Goal: Information Seeking & Learning: Understand process/instructions

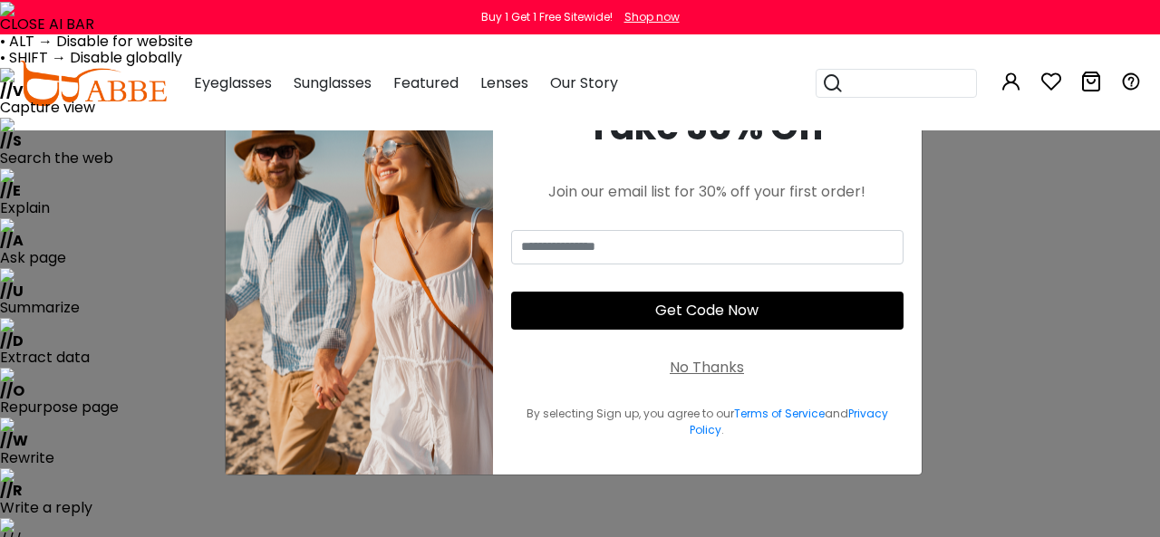
click at [987, 165] on div "× Take 30% Off Join our email list for 30% off your first order! Get Code Now N…" at bounding box center [580, 268] width 1160 height 537
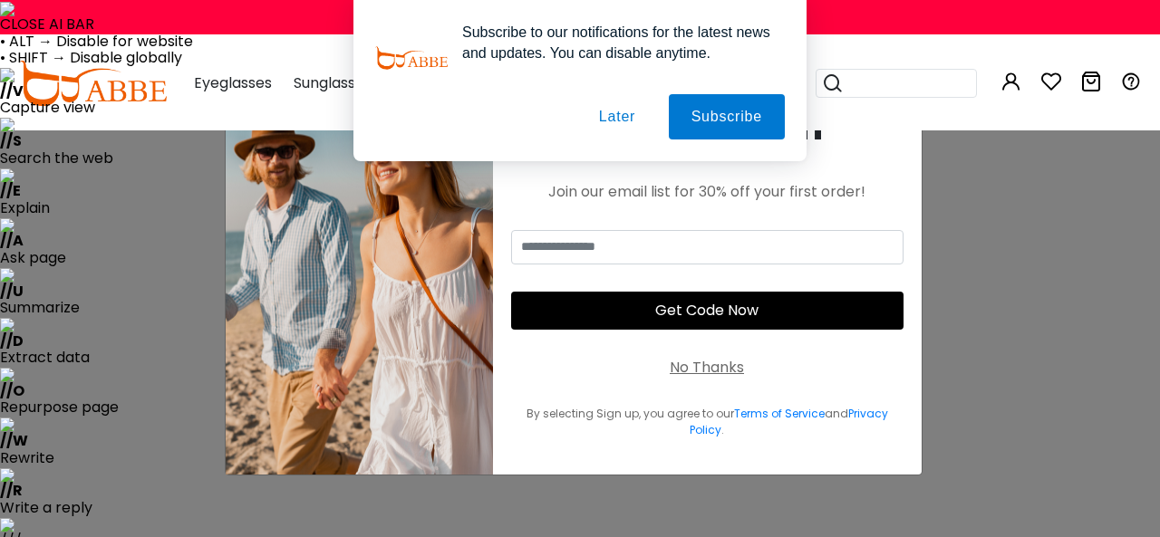
click at [692, 363] on div "No Thanks" at bounding box center [707, 368] width 74 height 22
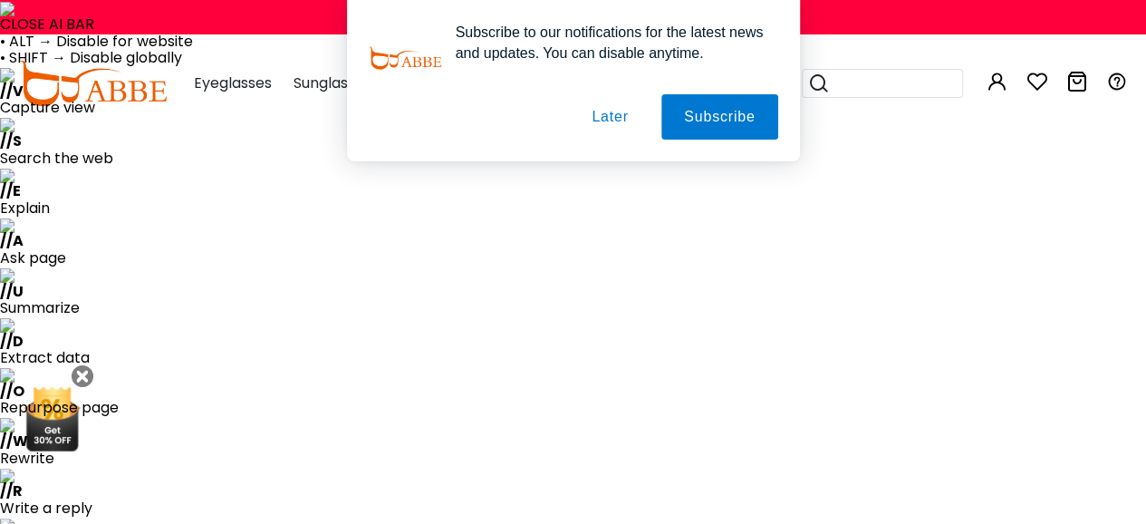
click at [616, 122] on button "Later" at bounding box center [610, 116] width 82 height 45
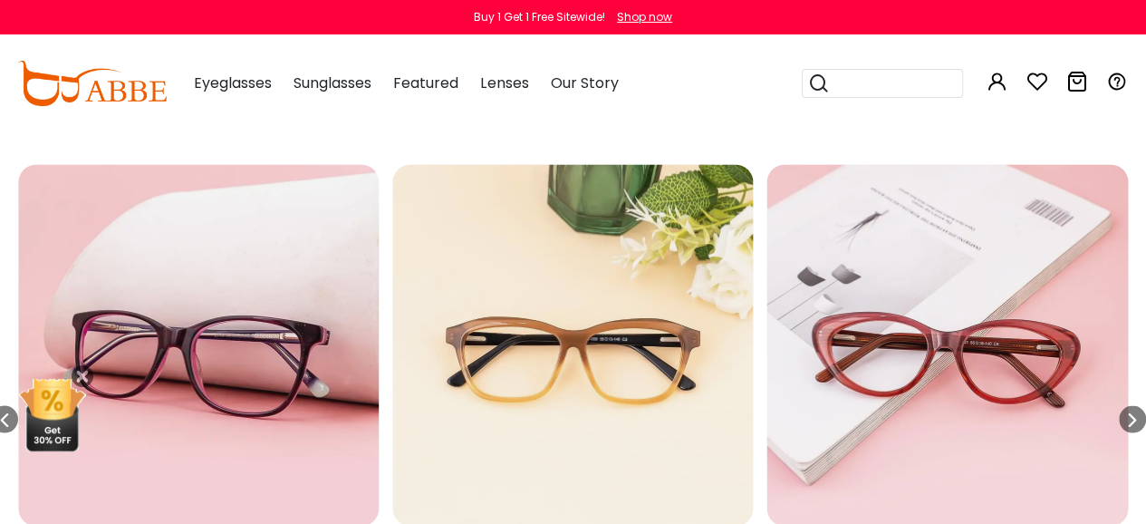
scroll to position [1374, 0]
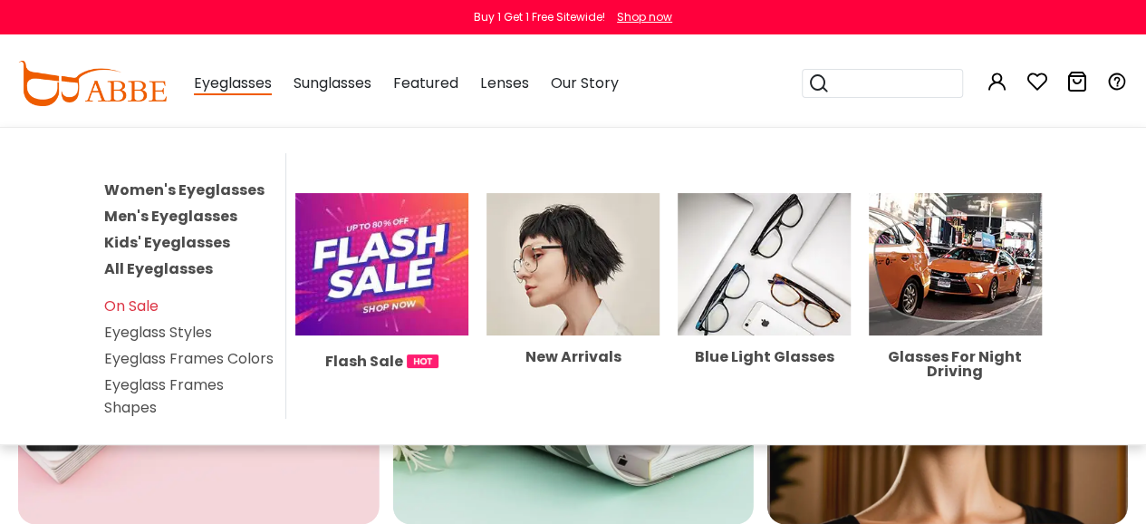
click at [227, 82] on span "Eyeglasses" at bounding box center [233, 83] width 78 height 23
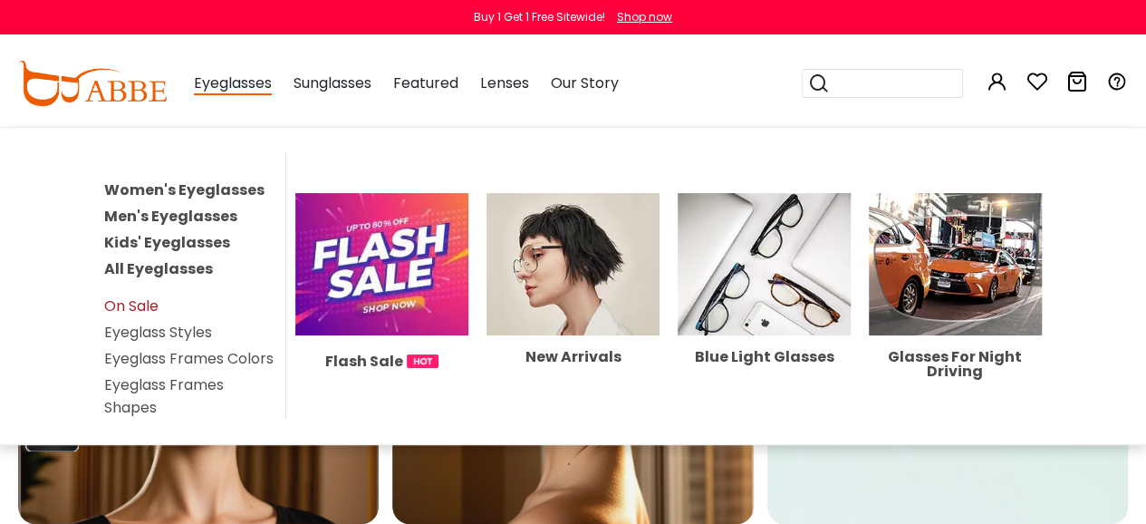
click at [156, 295] on link "On Sale" at bounding box center [131, 305] width 54 height 21
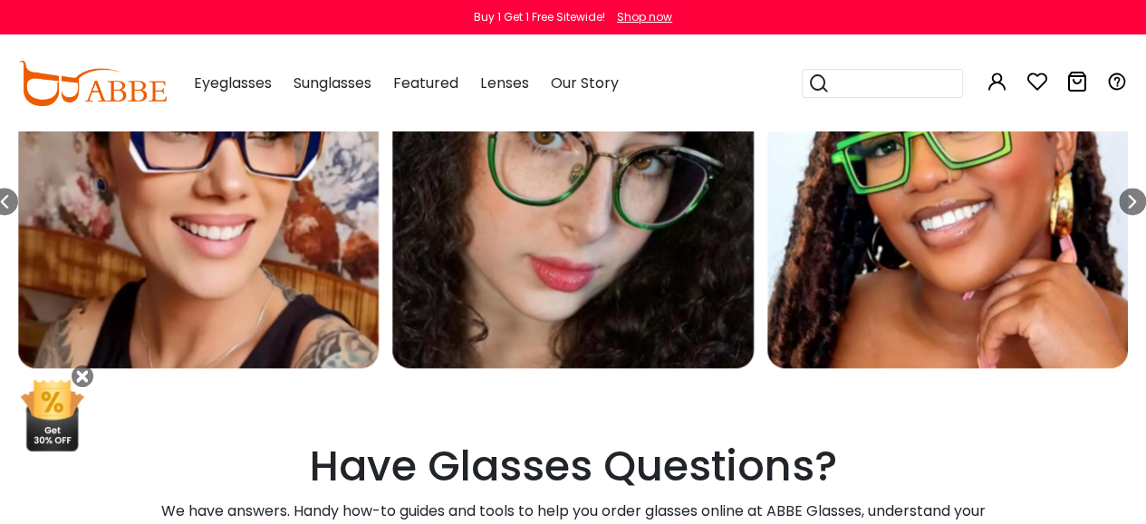
scroll to position [5158, 0]
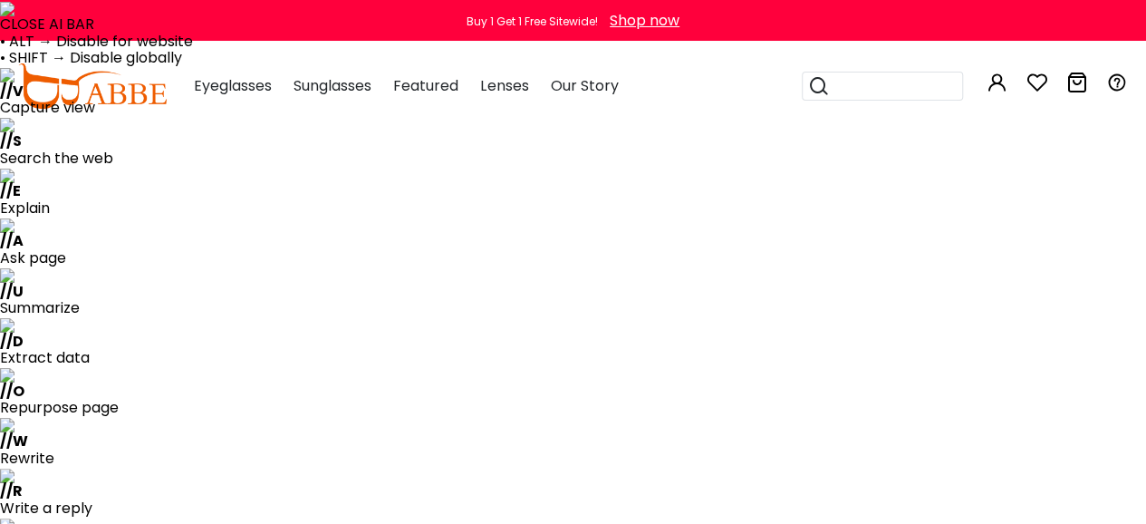
scroll to position [458, 0]
